Goal: Find specific page/section: Find specific page/section

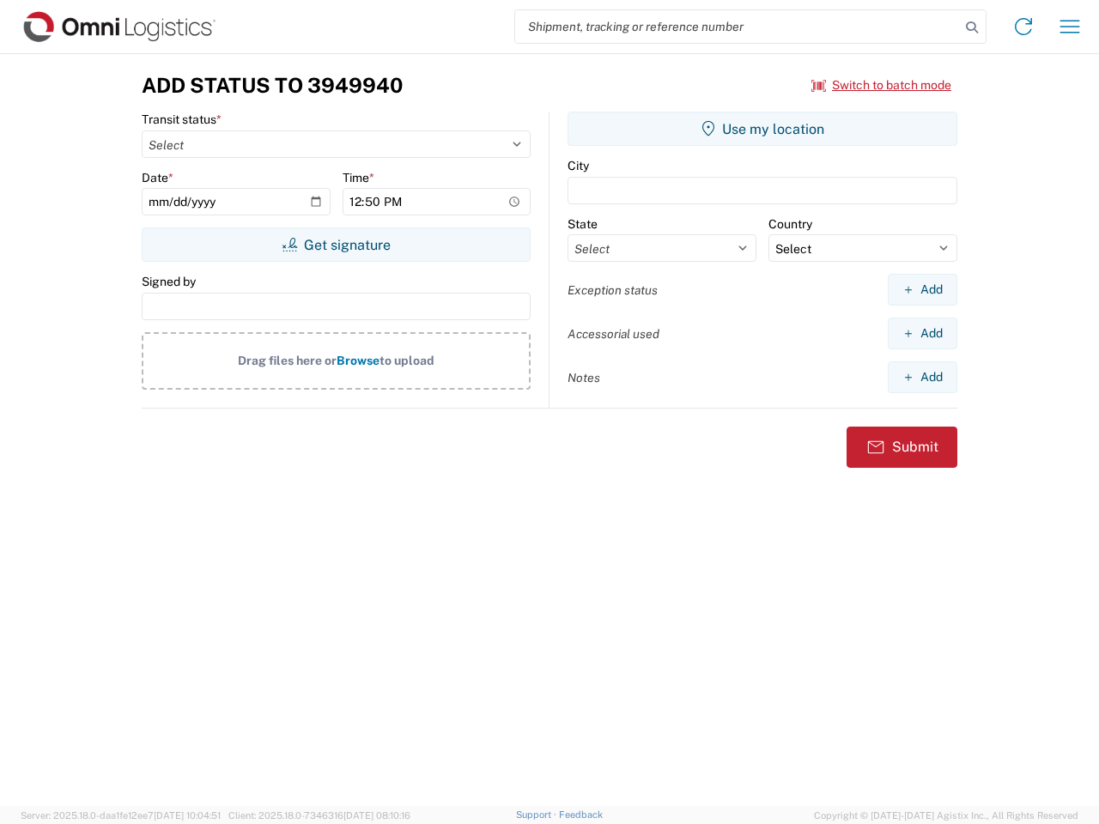
click at [737, 27] on input "search" at bounding box center [737, 26] width 445 height 33
click at [972, 27] on icon at bounding box center [972, 27] width 24 height 24
click at [1023, 27] on icon at bounding box center [1023, 26] width 27 height 27
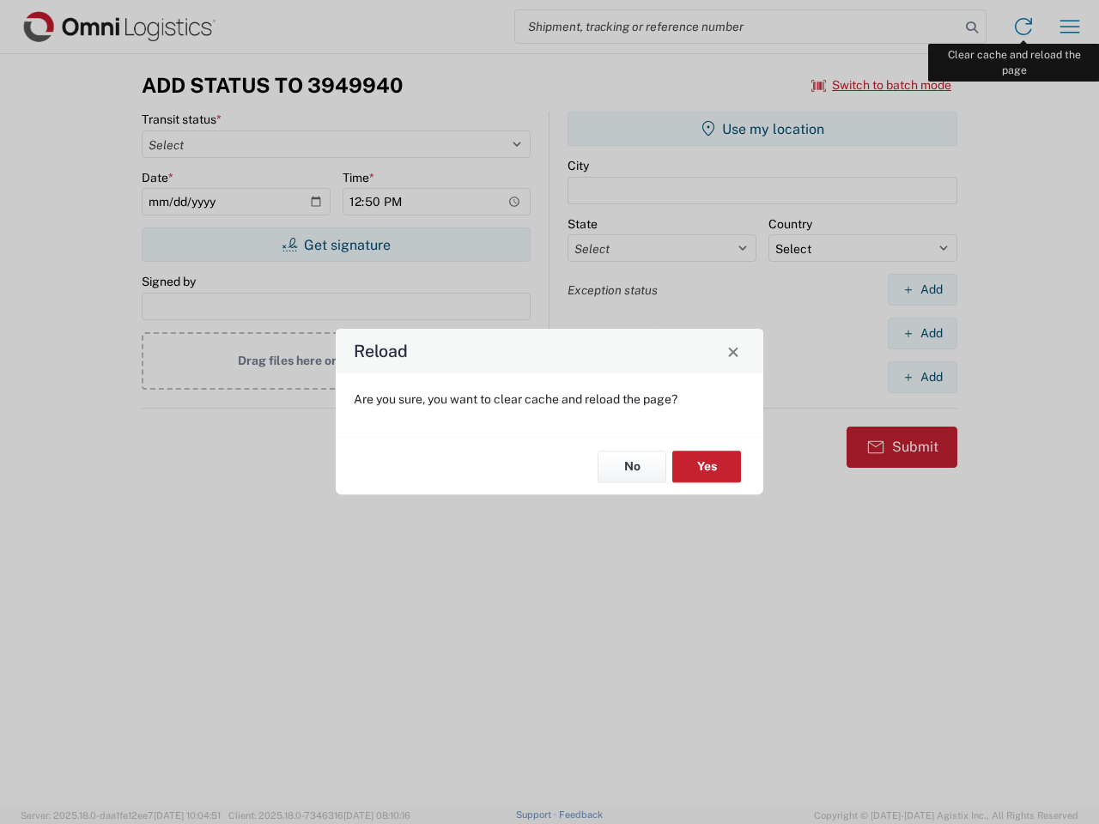
click at [1070, 27] on div "Reload Are you sure, you want to clear cache and reload the page? No Yes" at bounding box center [549, 412] width 1099 height 824
click at [882, 85] on div "Reload Are you sure, you want to clear cache and reload the page? No Yes" at bounding box center [549, 412] width 1099 height 824
click at [336, 245] on div "Reload Are you sure, you want to clear cache and reload the page? No Yes" at bounding box center [549, 412] width 1099 height 824
click at [762, 129] on div "Reload Are you sure, you want to clear cache and reload the page? No Yes" at bounding box center [549, 412] width 1099 height 824
click at [922, 289] on div "Reload Are you sure, you want to clear cache and reload the page? No Yes" at bounding box center [549, 412] width 1099 height 824
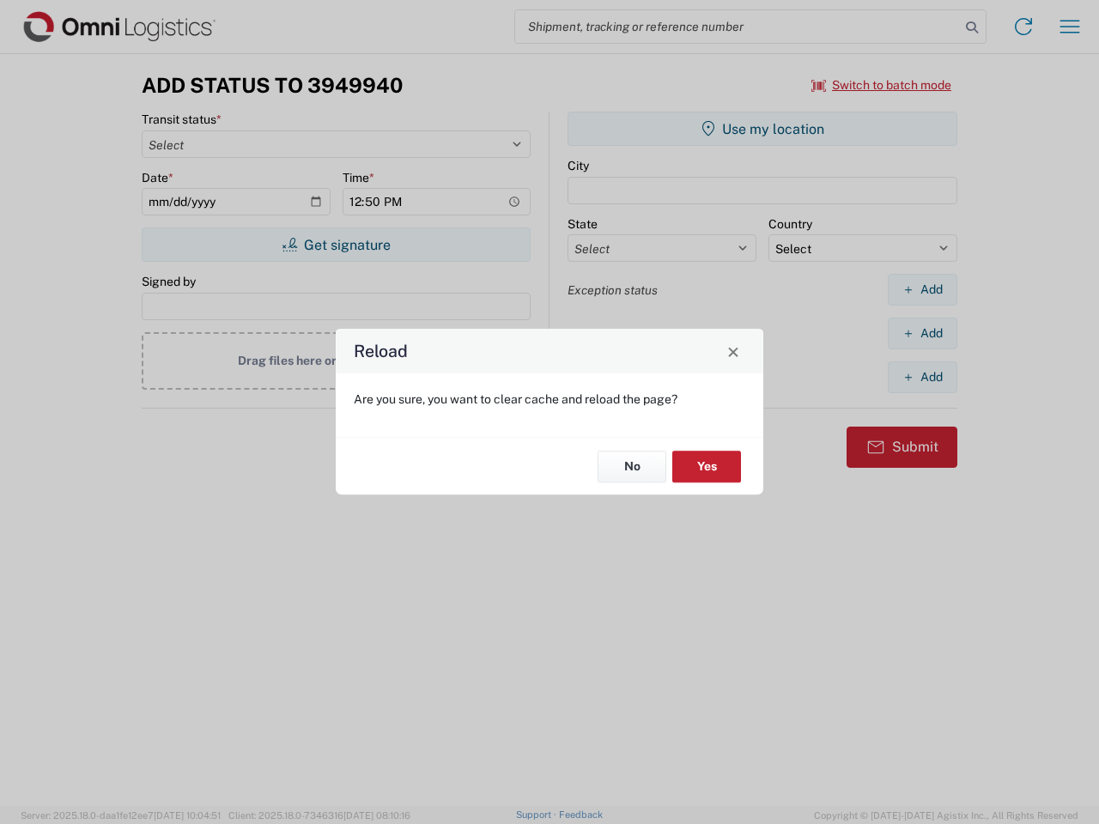
click at [922, 333] on div "Reload Are you sure, you want to clear cache and reload the page? No Yes" at bounding box center [549, 412] width 1099 height 824
click at [922, 377] on div "Reload Are you sure, you want to clear cache and reload the page? No Yes" at bounding box center [549, 412] width 1099 height 824
